Goal: Task Accomplishment & Management: Use online tool/utility

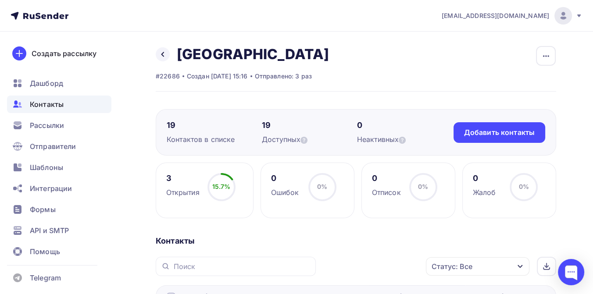
click at [43, 15] on icon at bounding box center [43, 16] width 5 height 5
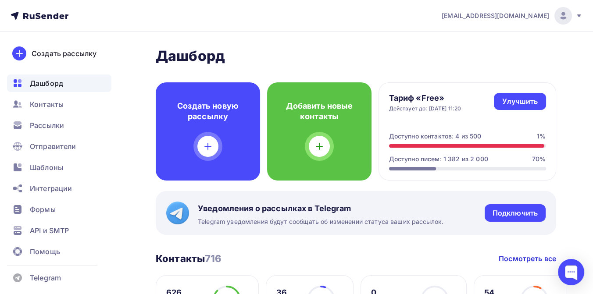
click at [579, 17] on icon at bounding box center [579, 15] width 7 height 7
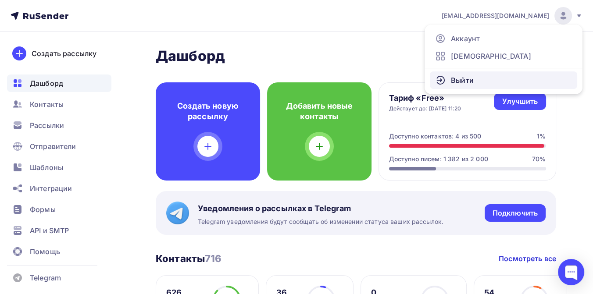
click at [481, 81] on link "Выйти" at bounding box center [503, 81] width 147 height 18
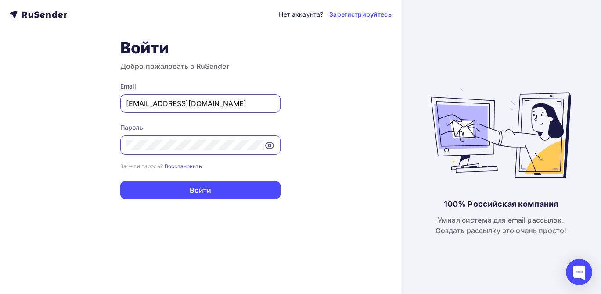
click at [230, 104] on input "press@simplepayments24.ru" at bounding box center [200, 103] width 149 height 11
type input "[EMAIL_ADDRESS][DOMAIN_NAME]"
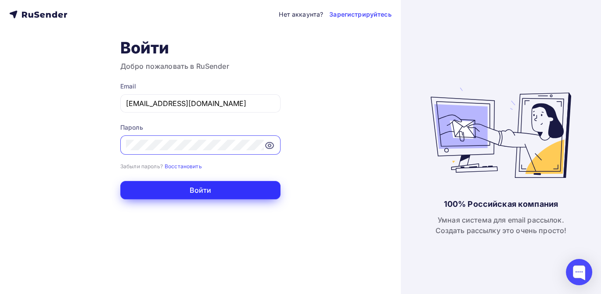
click at [210, 190] on button "Войти" at bounding box center [200, 190] width 160 height 18
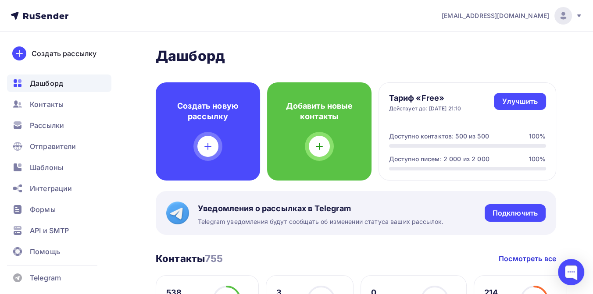
click at [46, 17] on icon at bounding box center [40, 16] width 58 height 11
click at [57, 126] on span "Рассылки" at bounding box center [47, 125] width 34 height 11
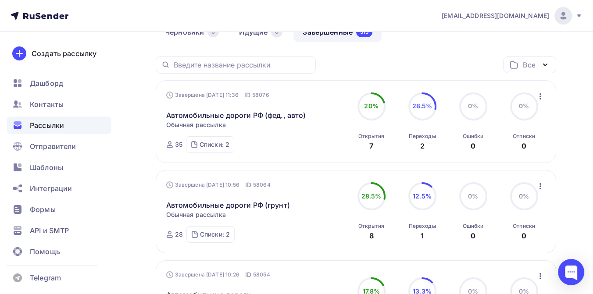
scroll to position [97, 0]
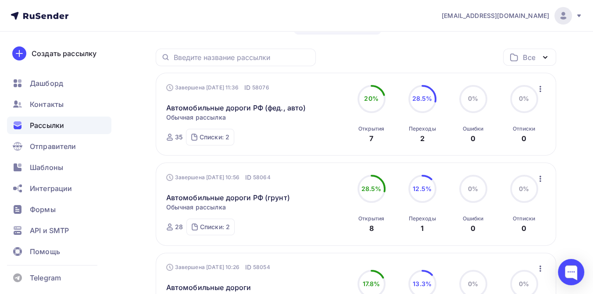
click at [540, 86] on icon "button" at bounding box center [541, 89] width 2 height 6
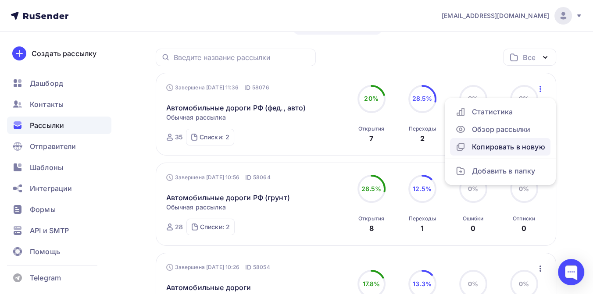
click at [496, 145] on div "Копировать в новую" at bounding box center [500, 147] width 90 height 11
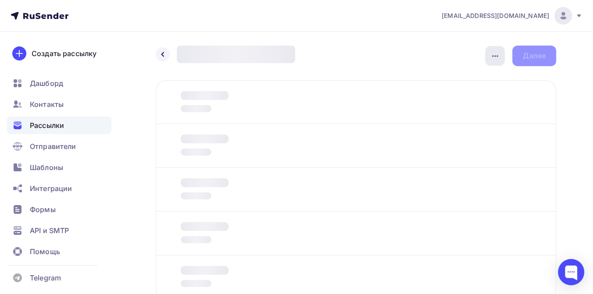
type input "«Широка страна моя родная»: рейтинги регионов России по километражу дорог в 202…"
type input "Лидеры по общей протяженности автомобильных дорог в России на конец 2024 года, …"
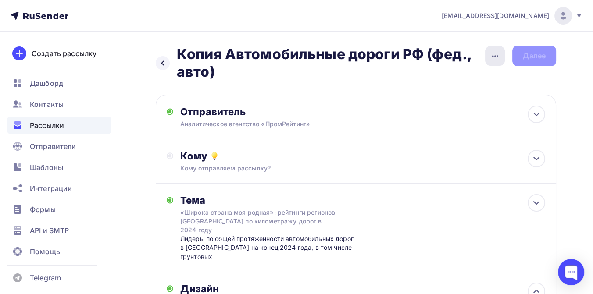
click at [494, 56] on icon "button" at bounding box center [495, 56] width 6 height 2
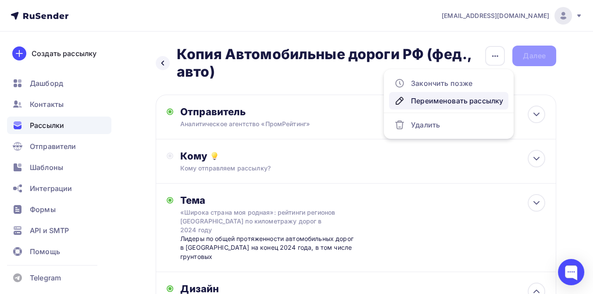
click at [466, 98] on div "Переименовать рассылку" at bounding box center [448, 101] width 109 height 11
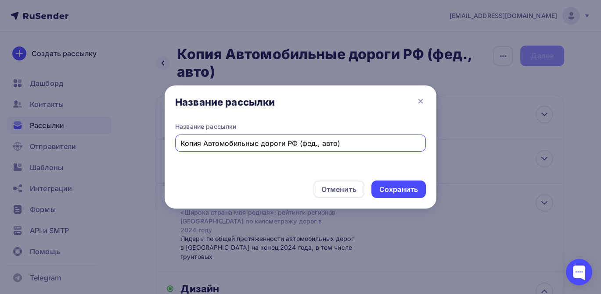
click at [204, 144] on input "Копия Автомобильные дороги РФ (фед., авто)" at bounding box center [300, 143] width 240 height 11
drag, startPoint x: 274, startPoint y: 141, endPoint x: 174, endPoint y: 145, distance: 100.5
click at [174, 145] on div "Название рассылки Автомобильные дороги РФ (фед., авто)" at bounding box center [301, 147] width 272 height 51
click at [311, 142] on input "Отзывные кампании лета 2025 (фед., авто)" at bounding box center [300, 143] width 240 height 11
type input "Отзывные кампании лета 2025 (авто)"
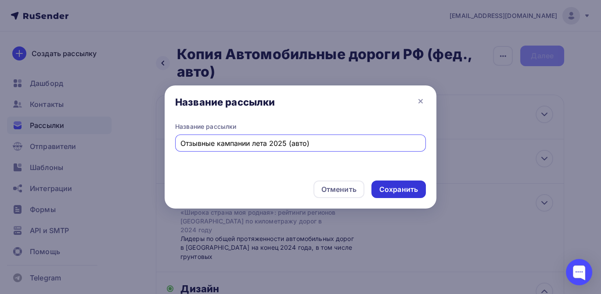
click at [383, 189] on div "Сохранить" at bounding box center [398, 190] width 39 height 10
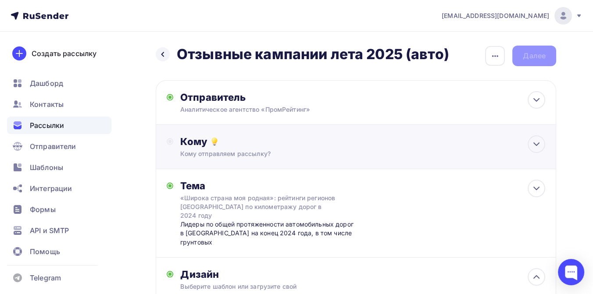
click at [253, 148] on div "Кому Кому отправляем рассылку? Списки получателей Выберите список Все списки id…" at bounding box center [362, 147] width 365 height 23
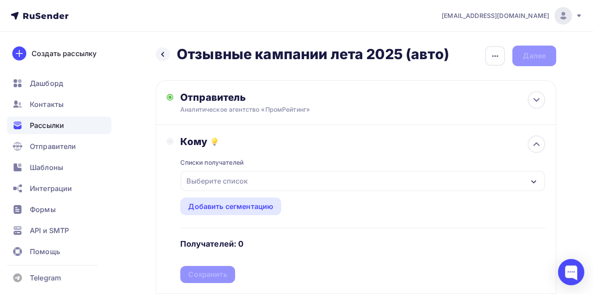
click at [237, 179] on div "Выберите список" at bounding box center [217, 181] width 68 height 16
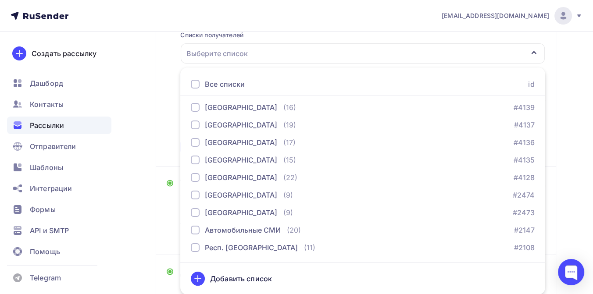
scroll to position [341, 0]
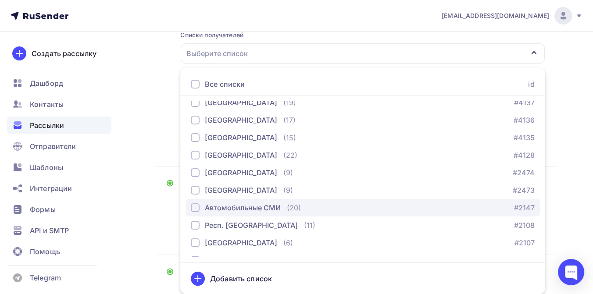
click at [249, 208] on div "Автомобильные СМИ" at bounding box center [243, 208] width 76 height 11
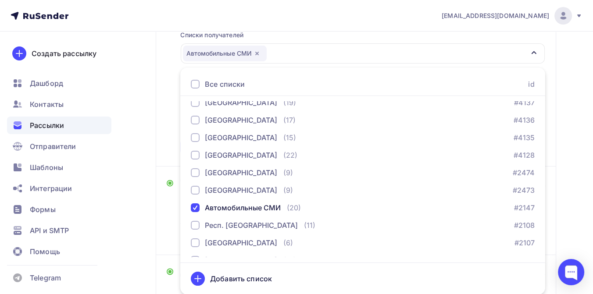
click at [573, 148] on div "Назад Отзывные кампании лета 2025 (авто) Отзывные кампании лета 2025 (авто) Зак…" at bounding box center [296, 227] width 593 height 646
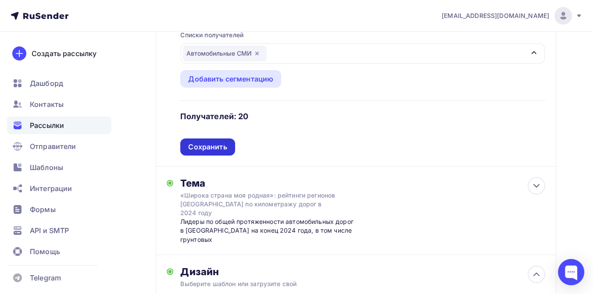
click at [209, 149] on div "Сохранить" at bounding box center [207, 147] width 39 height 10
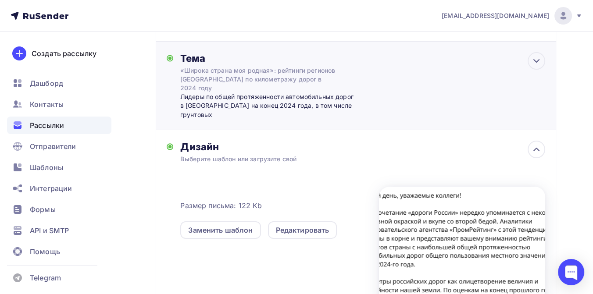
click at [222, 78] on div "«Широка страна моя родная»: рейтинги регионов России по километражу дорог в 202…" at bounding box center [258, 79] width 156 height 26
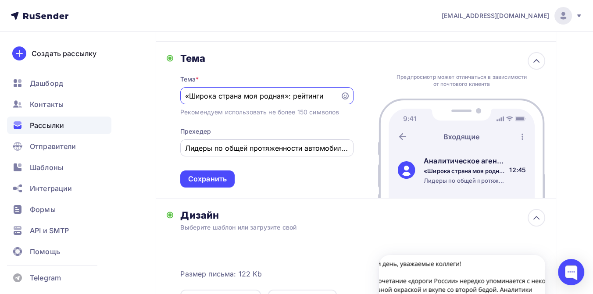
scroll to position [0, 0]
type input "«"
paste input "Отзывные кампании авто лета 2025: Kia «рулит»"
type input "Отзывные кампании авто лета 2025: Kia «рулит»"
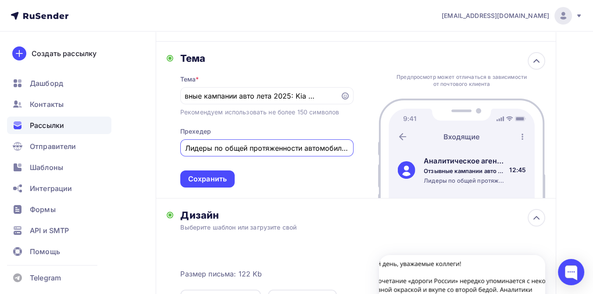
click at [187, 151] on input "Лидеры по общей протяженности автомобильных дорог в России на конец 2024 года, …" at bounding box center [266, 148] width 163 height 11
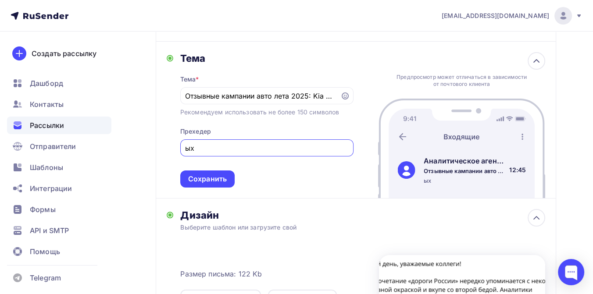
type input "х"
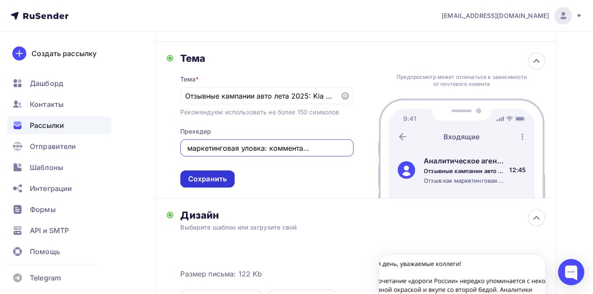
type input "Отзыв как маркетинговая уловка: комментарий эксперта"
click at [199, 183] on div "Сохранить" at bounding box center [207, 179] width 39 height 10
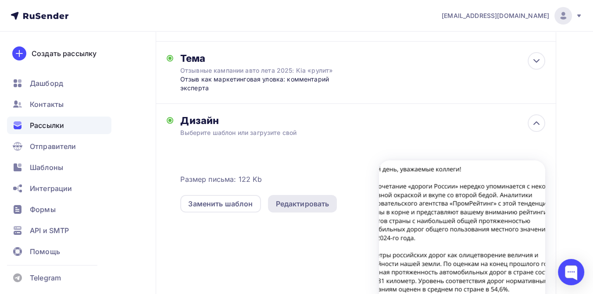
click at [286, 198] on div "Редактировать" at bounding box center [302, 204] width 69 height 18
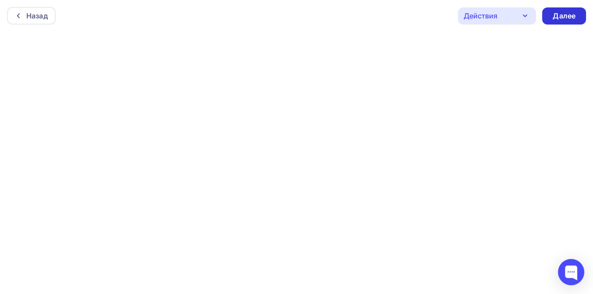
click at [566, 18] on div "Далее" at bounding box center [564, 16] width 23 height 10
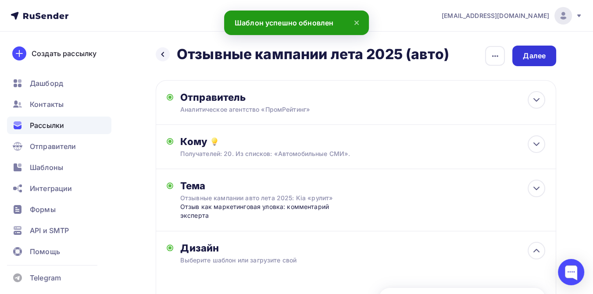
click at [536, 56] on div "Далее" at bounding box center [534, 56] width 23 height 10
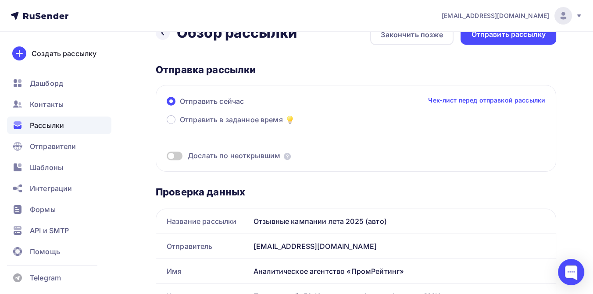
scroll to position [1, 0]
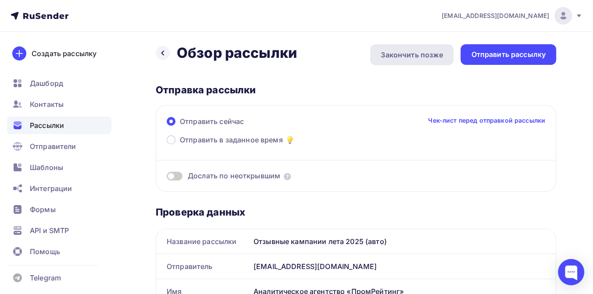
click at [412, 55] on div "Закончить позже" at bounding box center [412, 55] width 62 height 11
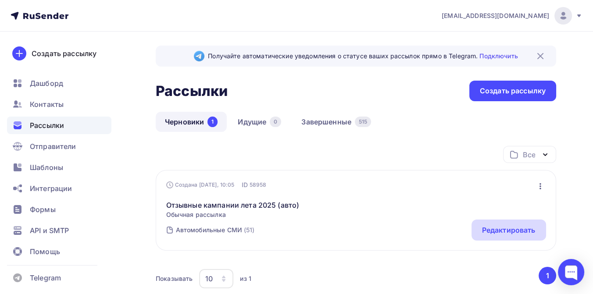
click at [482, 227] on div "Редактировать" at bounding box center [509, 230] width 54 height 11
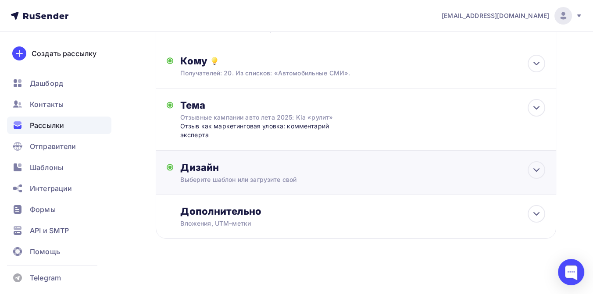
scroll to position [82, 0]
click at [254, 167] on div "Дизайн" at bounding box center [362, 166] width 365 height 12
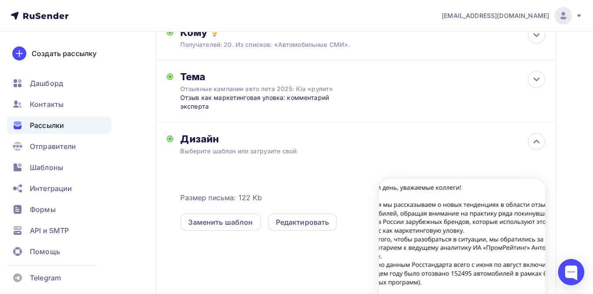
scroll to position [132, 0]
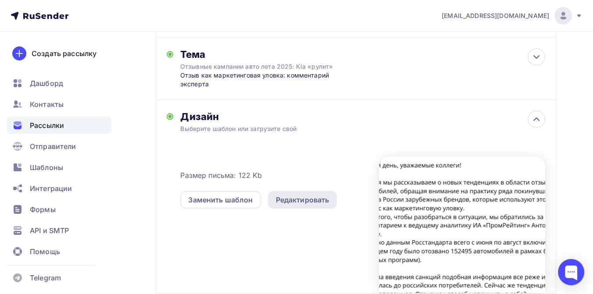
click at [287, 202] on div "Редактировать" at bounding box center [303, 200] width 54 height 11
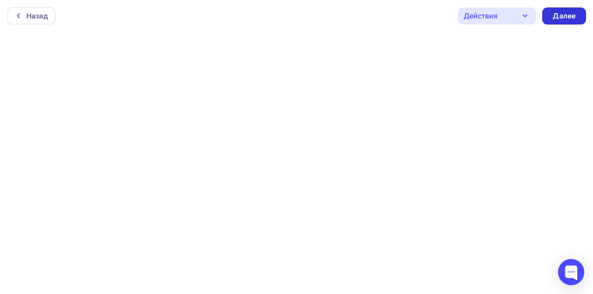
click at [559, 12] on div "Далее" at bounding box center [564, 16] width 23 height 10
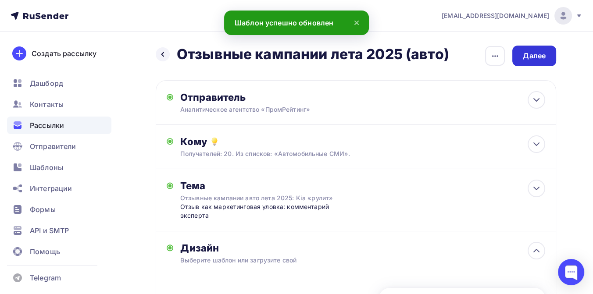
click at [530, 53] on div "Далее" at bounding box center [534, 56] width 23 height 10
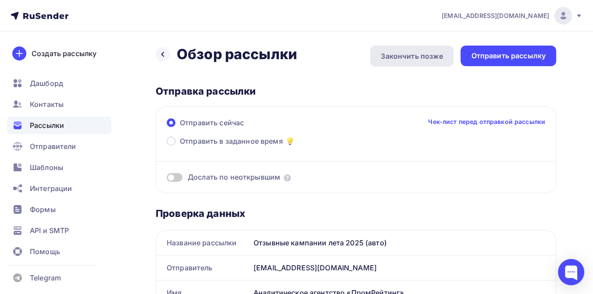
click at [426, 57] on div "Закончить позже" at bounding box center [412, 56] width 62 height 11
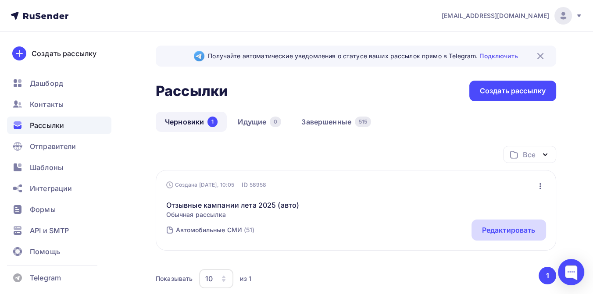
click at [500, 237] on div "Редактировать" at bounding box center [509, 230] width 75 height 21
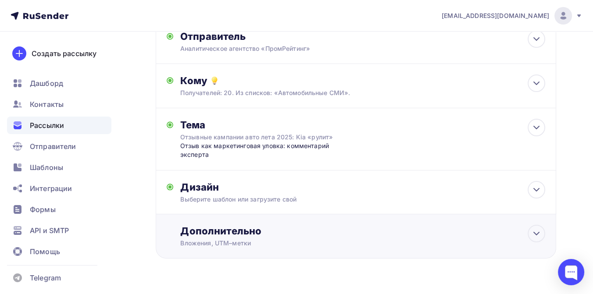
scroll to position [82, 0]
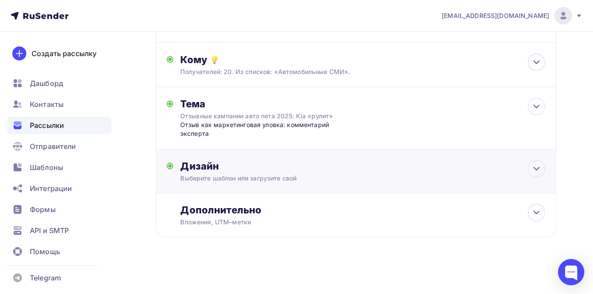
click at [257, 168] on div "Дизайн" at bounding box center [362, 166] width 365 height 12
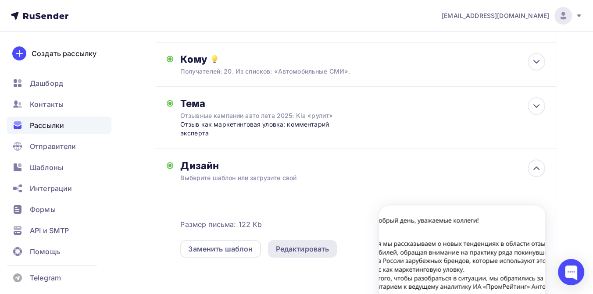
click at [315, 244] on div "Редактировать" at bounding box center [303, 249] width 54 height 11
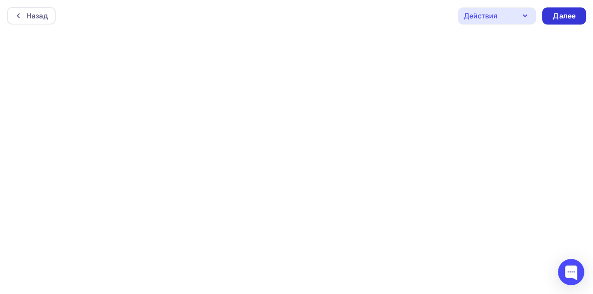
click at [564, 16] on div "Далее" at bounding box center [564, 16] width 23 height 10
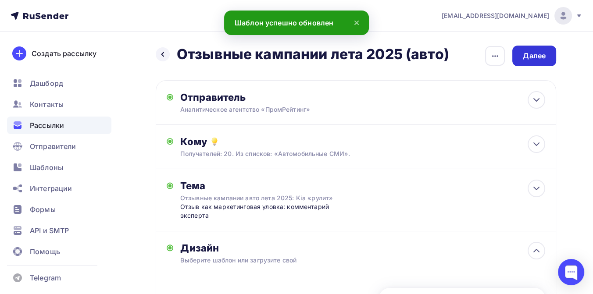
click at [530, 55] on div "Далее" at bounding box center [534, 56] width 23 height 10
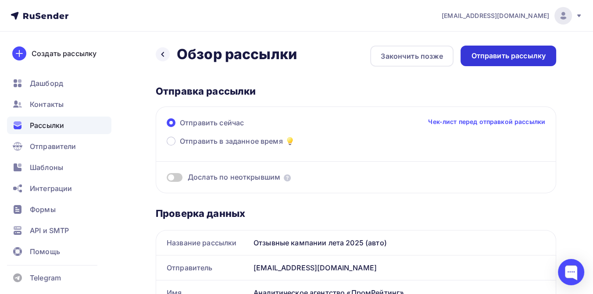
click at [484, 54] on div "Отправить рассылку" at bounding box center [508, 56] width 75 height 10
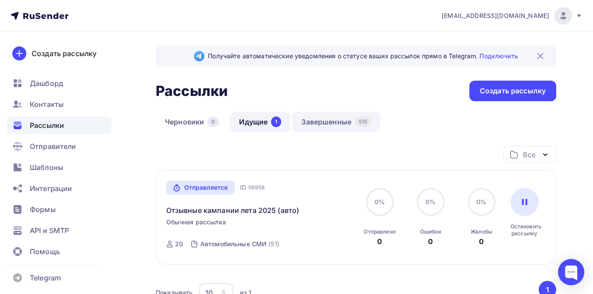
click at [334, 124] on link "Завершенные 515" at bounding box center [336, 122] width 88 height 20
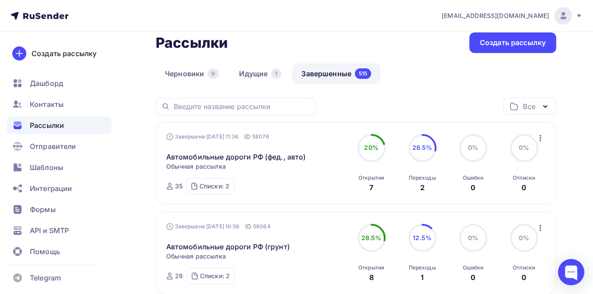
scroll to position [49, 0]
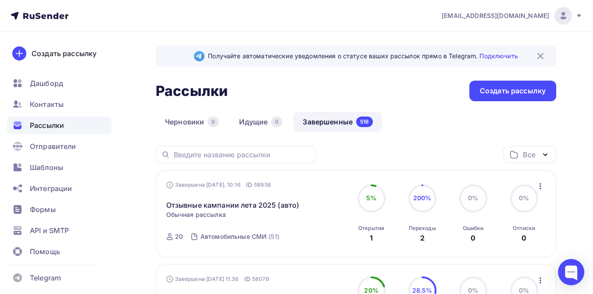
click at [579, 14] on icon at bounding box center [579, 15] width 7 height 7
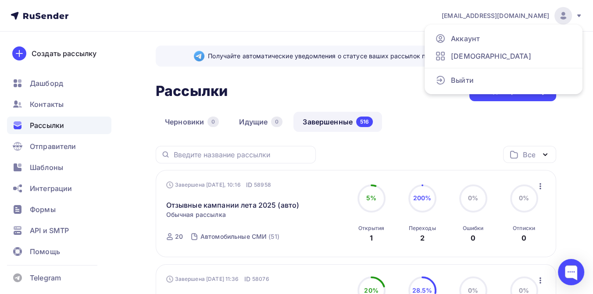
click at [248, 28] on nav "press@promrating.ru Аккаунт Тарифы Выйти Создать рассылку Дашборд Контакты Расс…" at bounding box center [296, 16] width 593 height 32
